Goal: Task Accomplishment & Management: Use online tool/utility

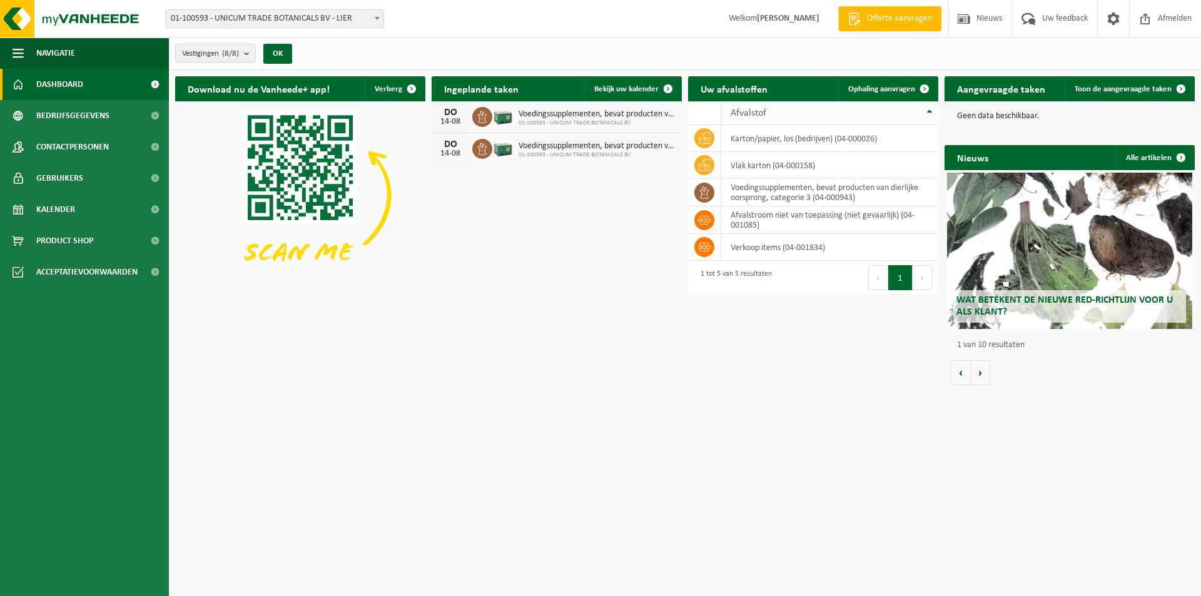
click at [887, 89] on span "Ophaling aanvragen" at bounding box center [881, 89] width 67 height 8
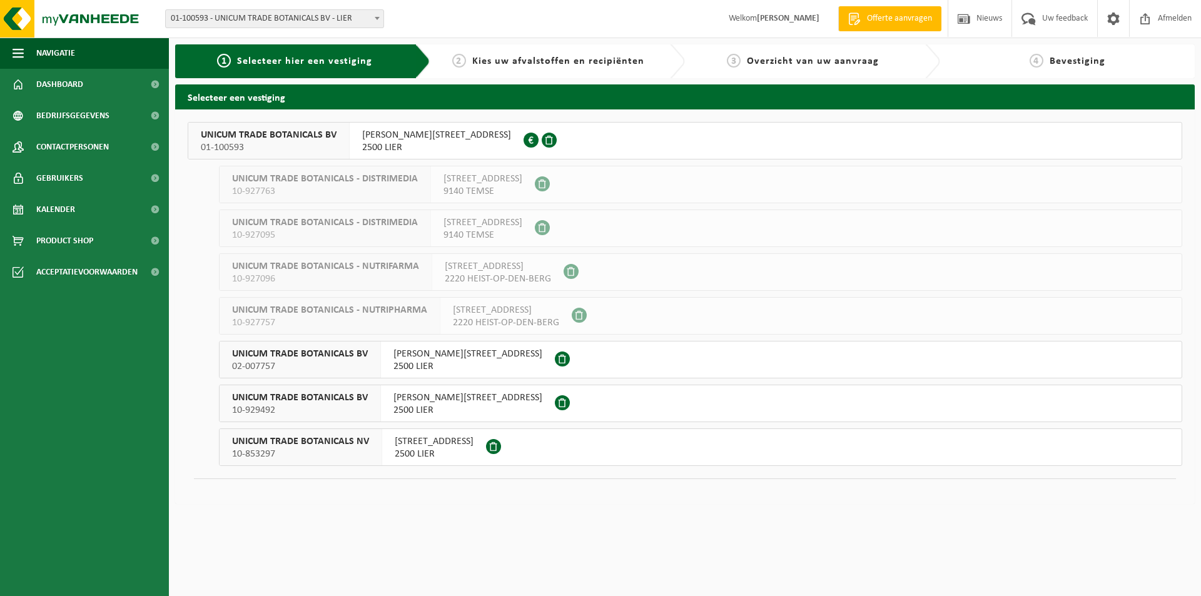
click at [428, 135] on span "JOSEPH VAN INSTRAAT 21" at bounding box center [436, 135] width 149 height 13
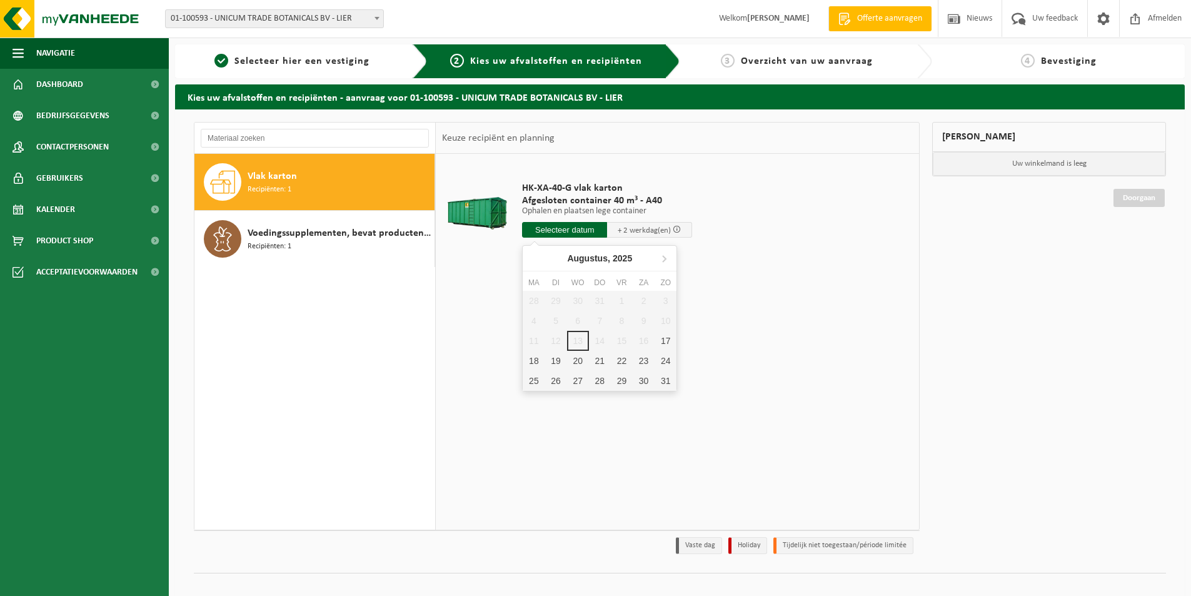
click at [582, 228] on input "text" at bounding box center [564, 230] width 85 height 16
click at [623, 341] on div "28 29 30 31 1 2 3 4 5 6 7 8 9 10 11 12 13 14 15 16 17 18 19 20 21 22 23 24 25 2…" at bounding box center [600, 341] width 154 height 100
click at [607, 341] on div "28 29 30 31 1 2 3 4 5 6 7 8 9 10 11 12 13 14 15 16 17 18 19 20 21 22 23 24 25 2…" at bounding box center [600, 341] width 154 height 100
click at [530, 359] on div "18" at bounding box center [534, 361] width 22 height 20
type input "Van 2025-08-18"
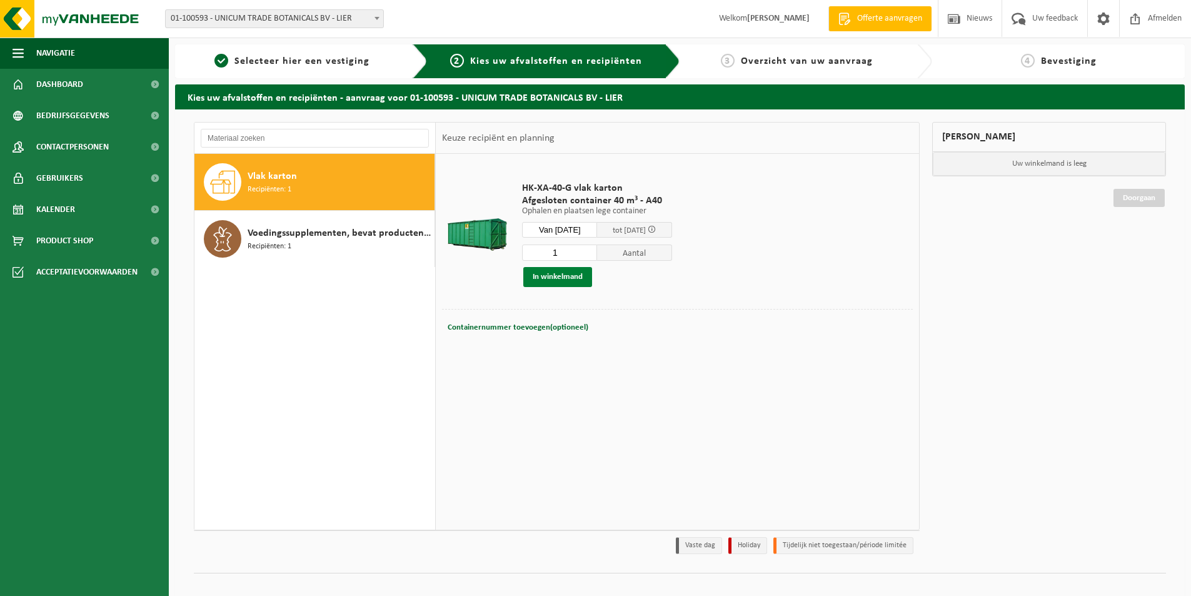
click at [579, 283] on button "In winkelmand" at bounding box center [558, 277] width 69 height 20
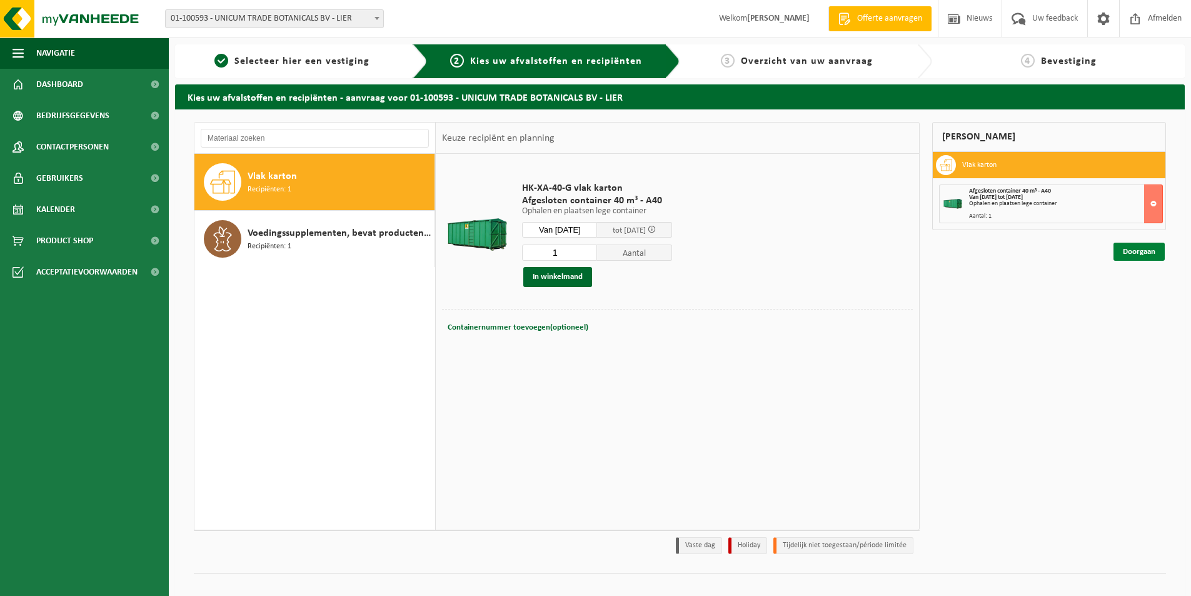
click at [1140, 253] on link "Doorgaan" at bounding box center [1139, 252] width 51 height 18
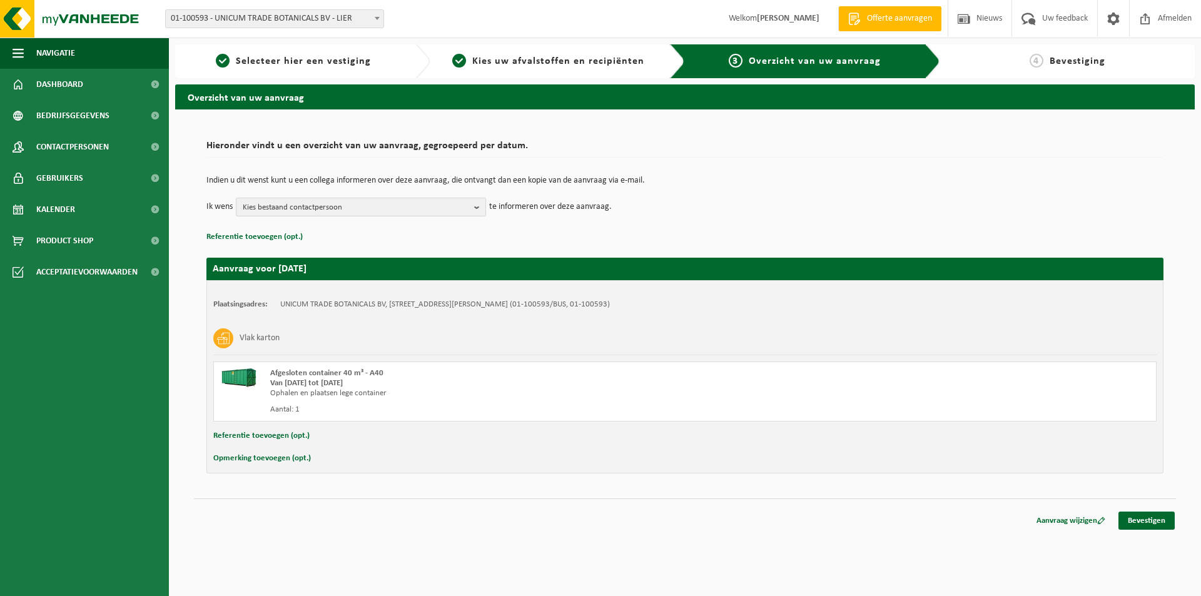
click at [361, 213] on span "Kies bestaand contactpersoon" at bounding box center [356, 207] width 226 height 19
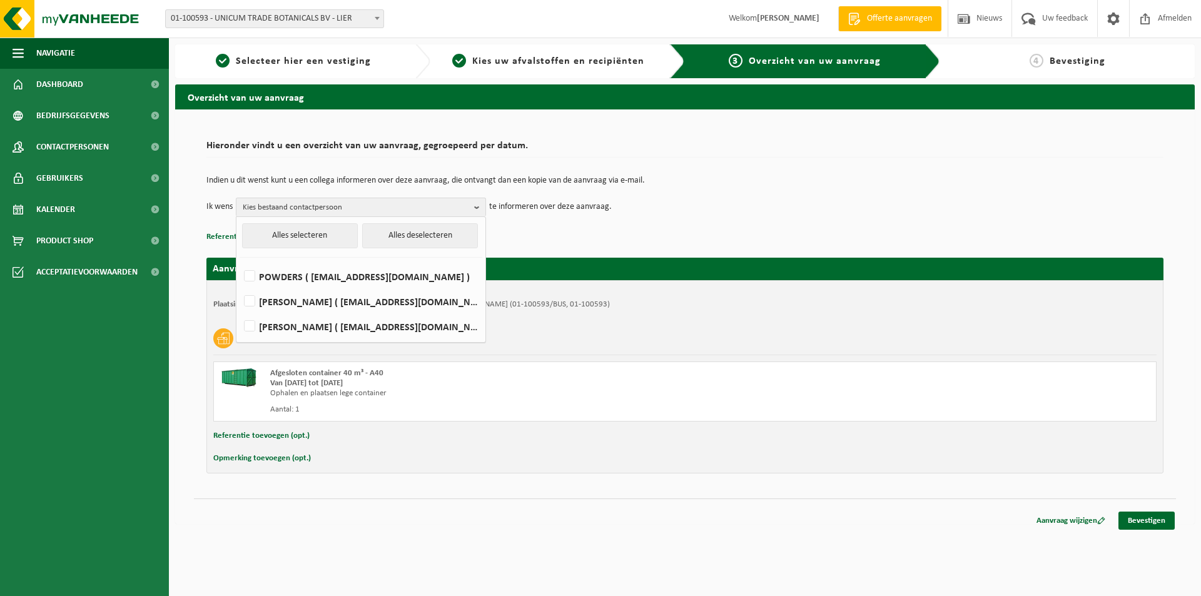
click at [684, 210] on td "Ik wens Kies bestaand contactpersoon Alles selecteren Alles deselecteren POWDER…" at bounding box center [684, 207] width 957 height 19
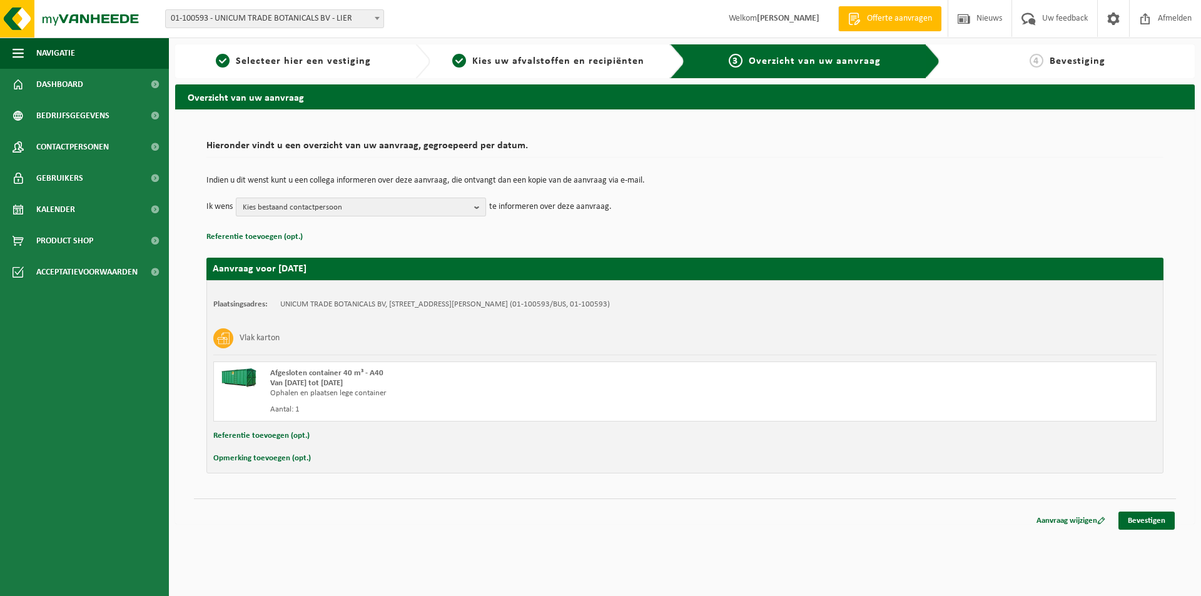
click at [340, 206] on span "Kies bestaand contactpersoon" at bounding box center [356, 207] width 226 height 19
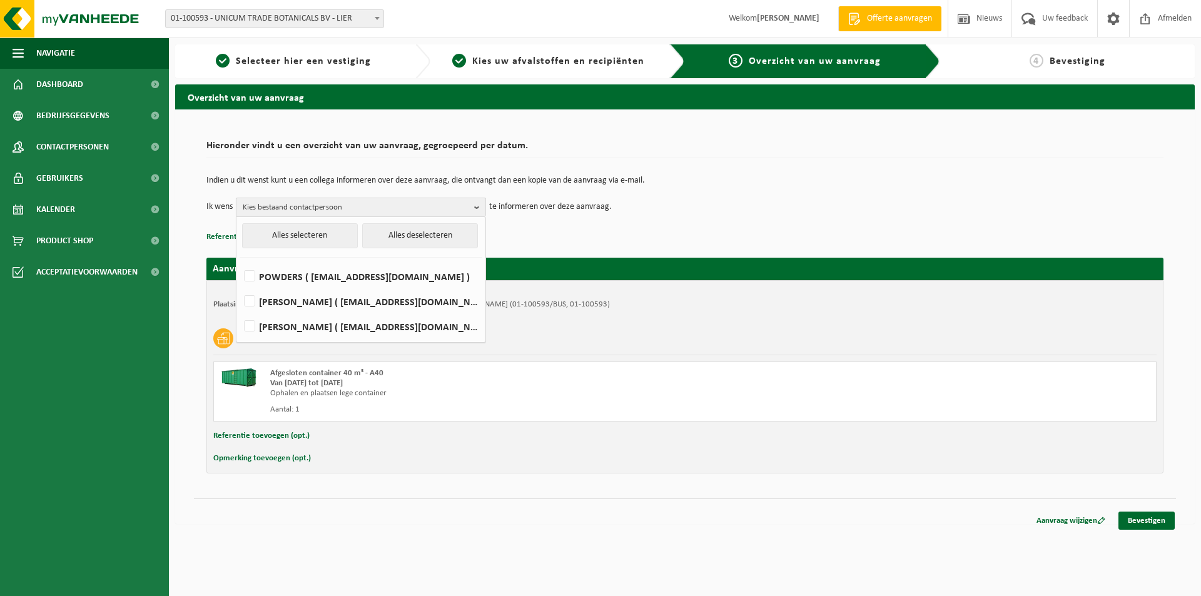
click at [355, 205] on span "Kies bestaand contactpersoon" at bounding box center [356, 207] width 226 height 19
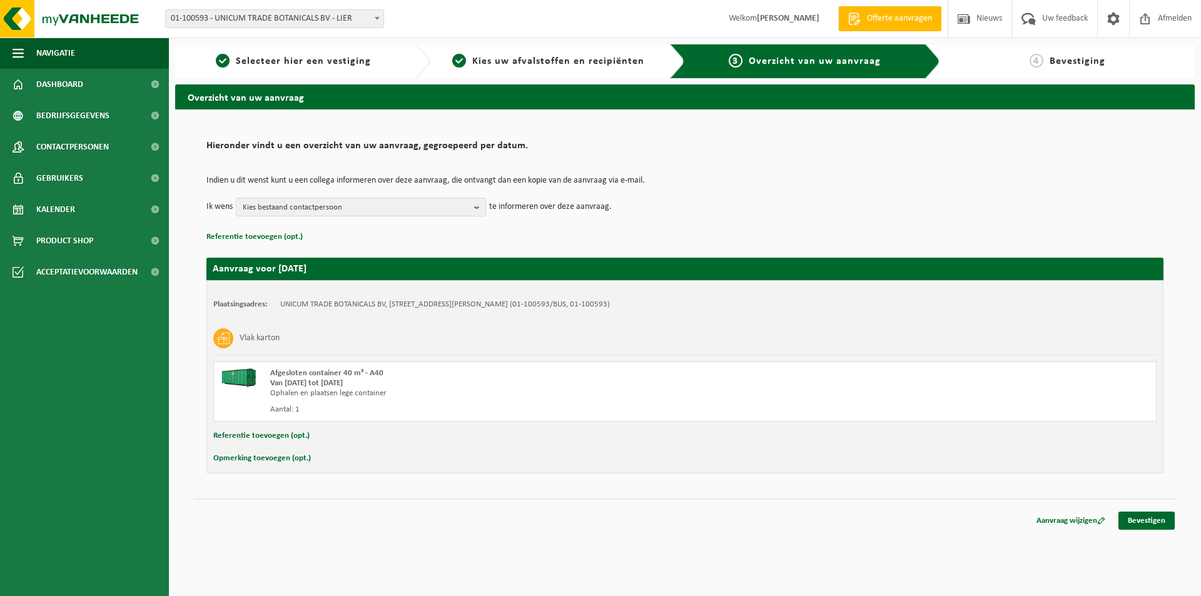
click at [655, 193] on td "Indien u dit wenst kunt u een collega informeren over deze aanvraag, die ontvan…" at bounding box center [684, 186] width 957 height 21
drag, startPoint x: 619, startPoint y: 207, endPoint x: 555, endPoint y: 200, distance: 64.2
click at [555, 200] on td "Ik wens Kies bestaand contactpersoon Alles selecteren Alles deselecteren POWDER…" at bounding box center [684, 207] width 957 height 19
click at [614, 201] on td "Ik wens Kies bestaand contactpersoon Alles selecteren Alles deselecteren POWDER…" at bounding box center [684, 207] width 957 height 19
drag, startPoint x: 611, startPoint y: 207, endPoint x: 198, endPoint y: 143, distance: 418.3
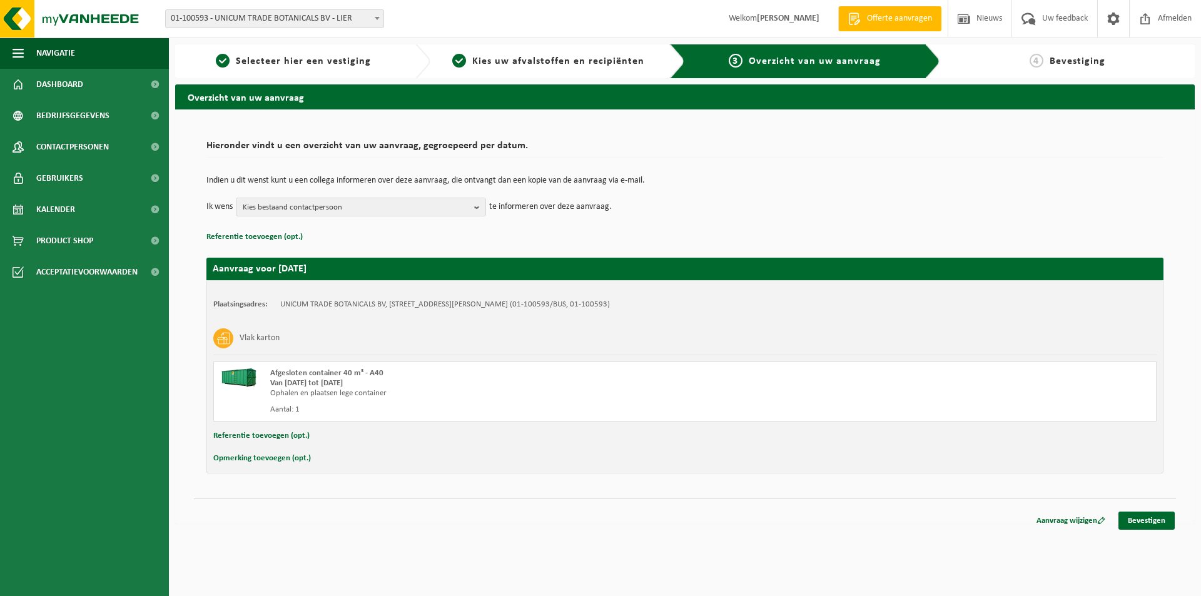
click at [198, 143] on div "Hieronder vindt u een overzicht van uw aanvraag, gegroepeerd per datum. Indien …" at bounding box center [685, 304] width 982 height 364
click at [203, 143] on div "Hieronder vindt u een overzicht van uw aanvraag, gegroepeerd per datum. Indien …" at bounding box center [685, 304] width 982 height 364
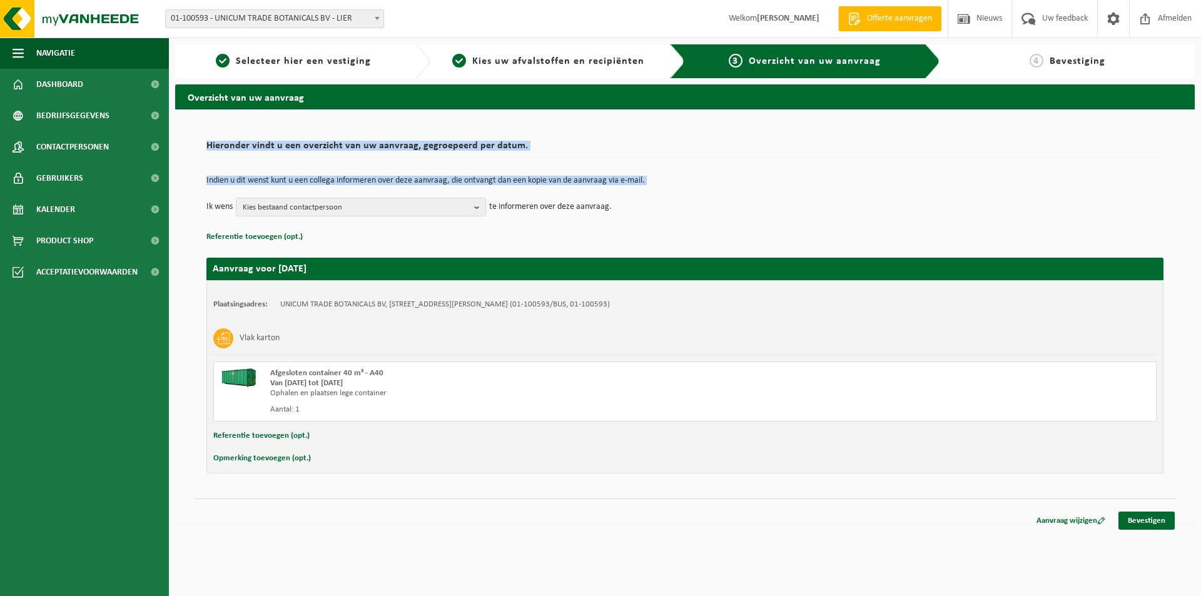
drag, startPoint x: 204, startPoint y: 145, endPoint x: 620, endPoint y: 204, distance: 420.1
click at [620, 204] on div "Hieronder vindt u een overzicht van uw aanvraag, gegroepeerd per datum. Indien …" at bounding box center [685, 304] width 982 height 364
click at [618, 210] on td "Ik wens Kies bestaand contactpersoon Alles selecteren Alles deselecteren POWDER…" at bounding box center [684, 207] width 957 height 19
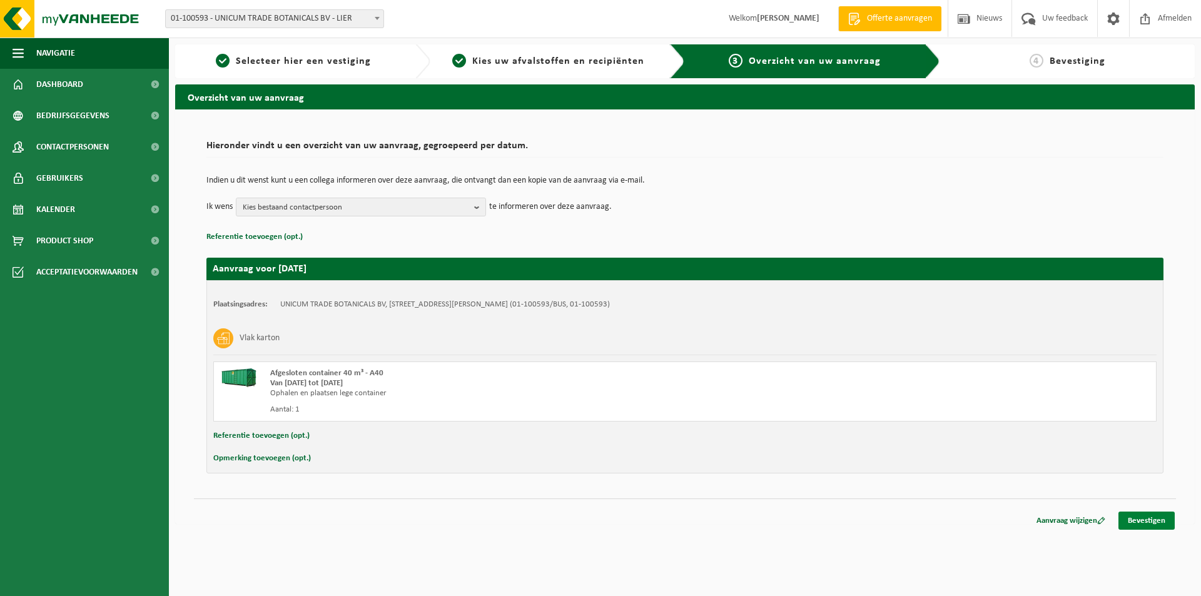
click at [1158, 521] on link "Bevestigen" at bounding box center [1146, 521] width 56 height 18
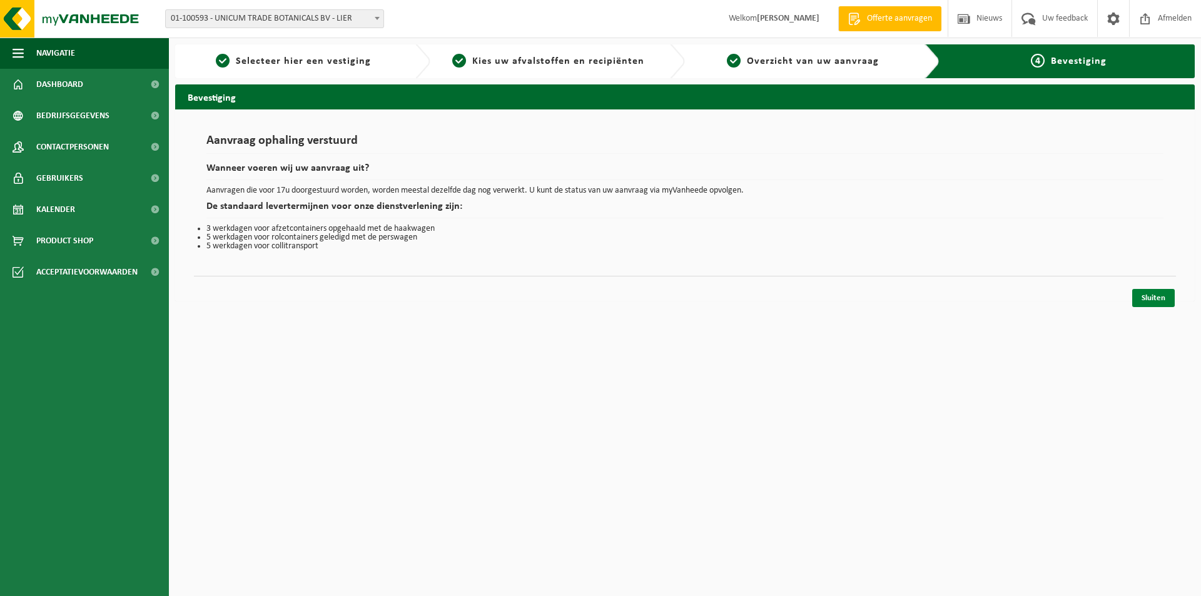
click at [1145, 302] on link "Sluiten" at bounding box center [1153, 298] width 43 height 18
